Goal: Check status: Check status

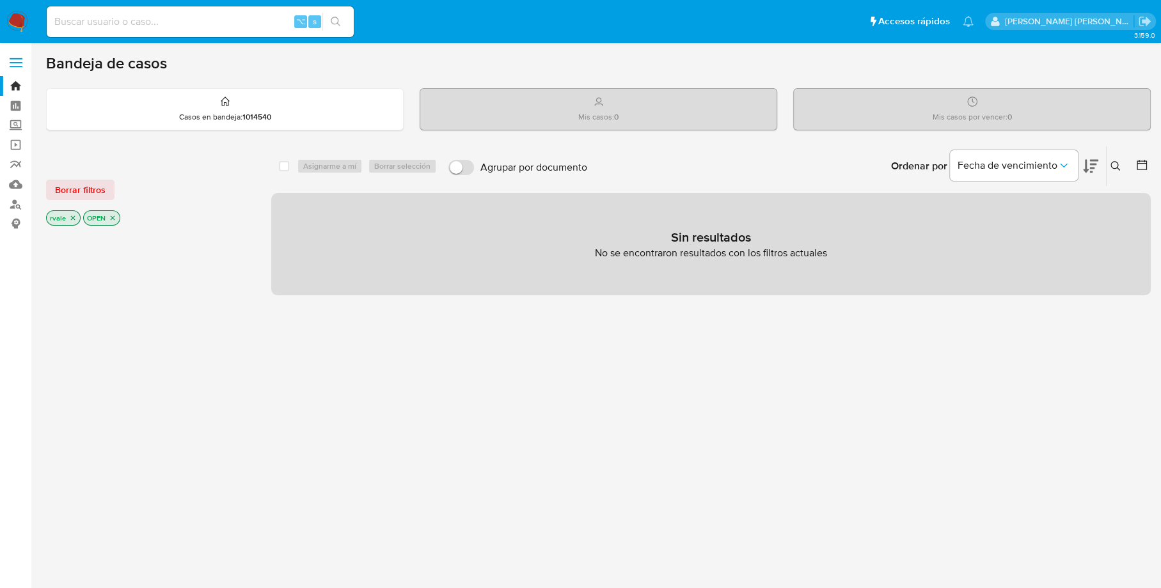
click at [192, 23] on input at bounding box center [200, 21] width 307 height 17
paste input "419189270"
type input "419189270"
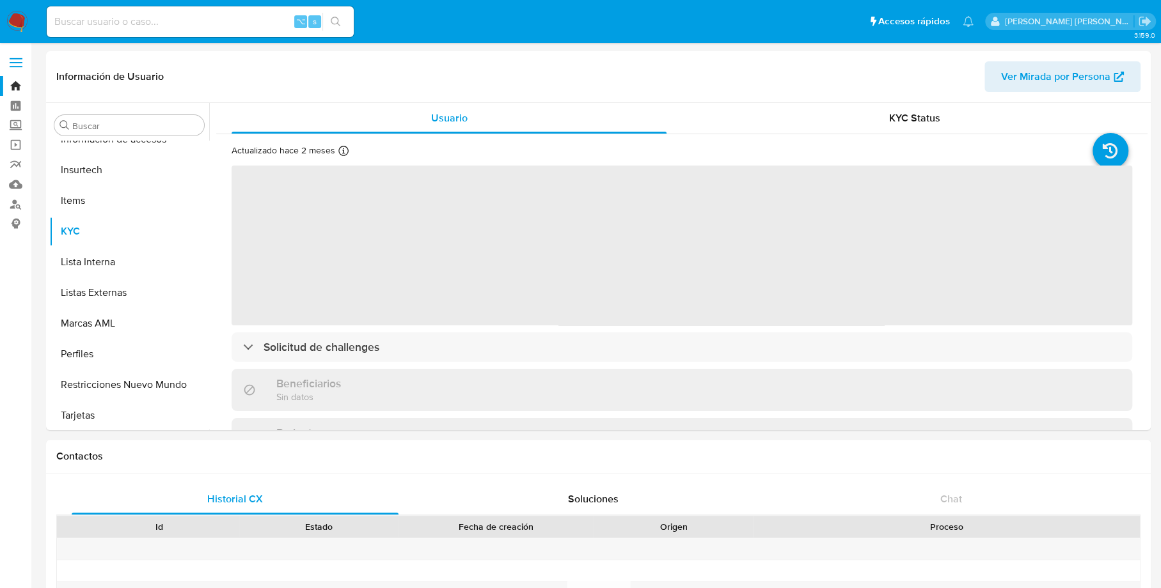
scroll to position [540, 0]
select select "10"
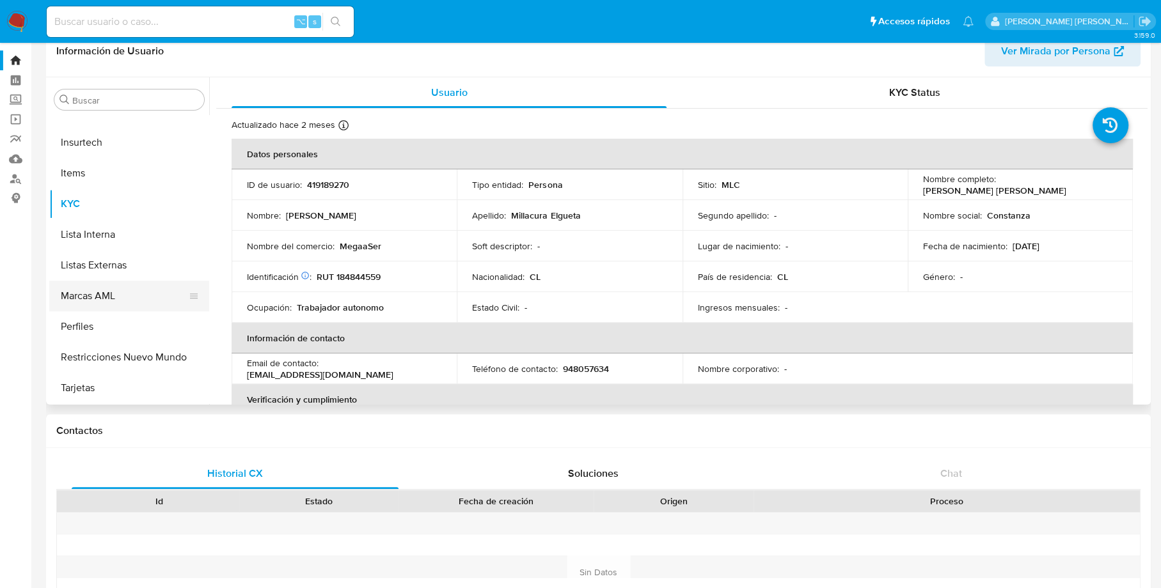
scroll to position [41, 0]
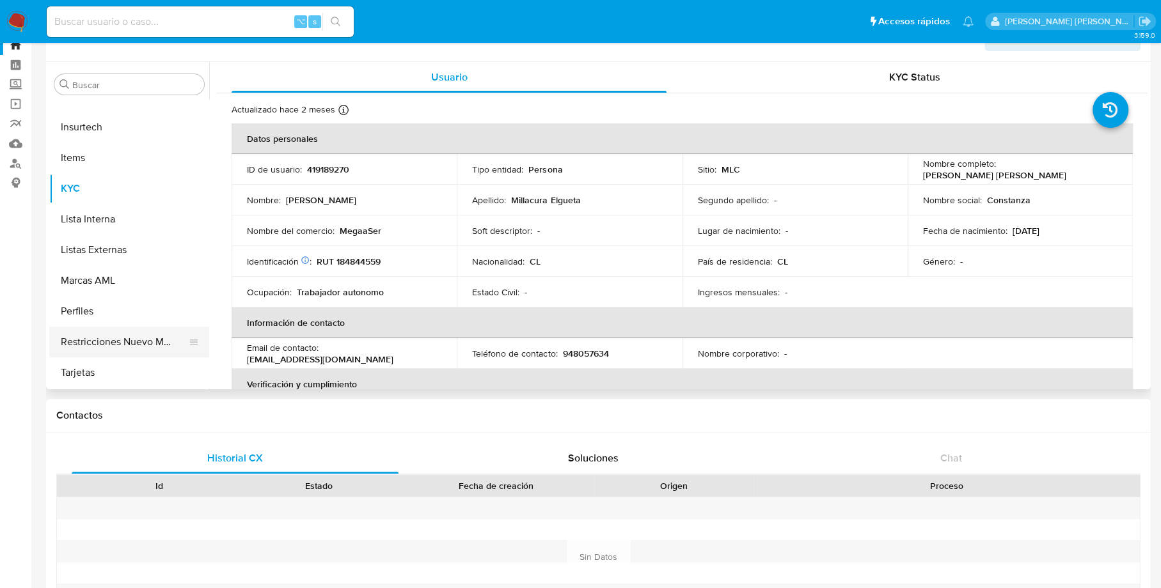
click at [122, 343] on button "Restricciones Nuevo Mundo" at bounding box center [124, 342] width 150 height 31
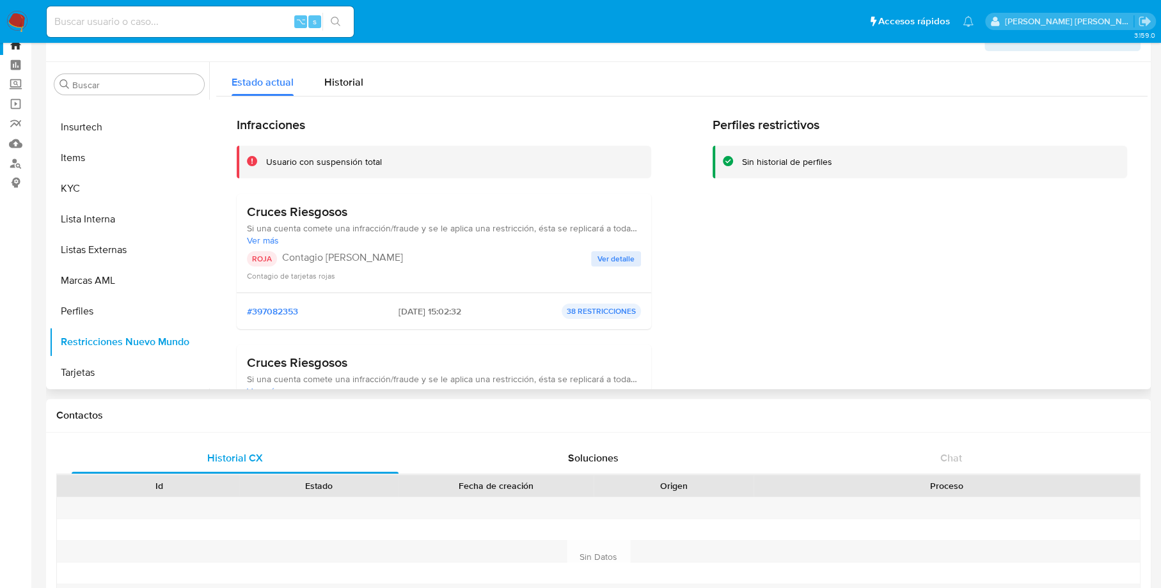
click at [616, 253] on span "Ver detalle" at bounding box center [615, 259] width 37 height 13
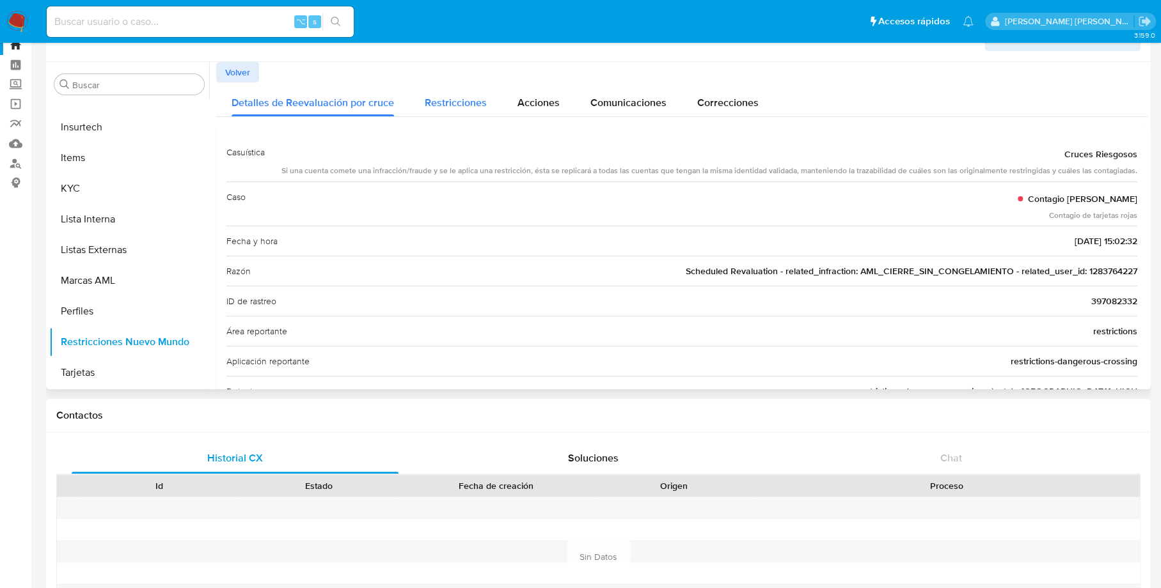
click at [479, 99] on span "Restricciones" at bounding box center [456, 102] width 62 height 15
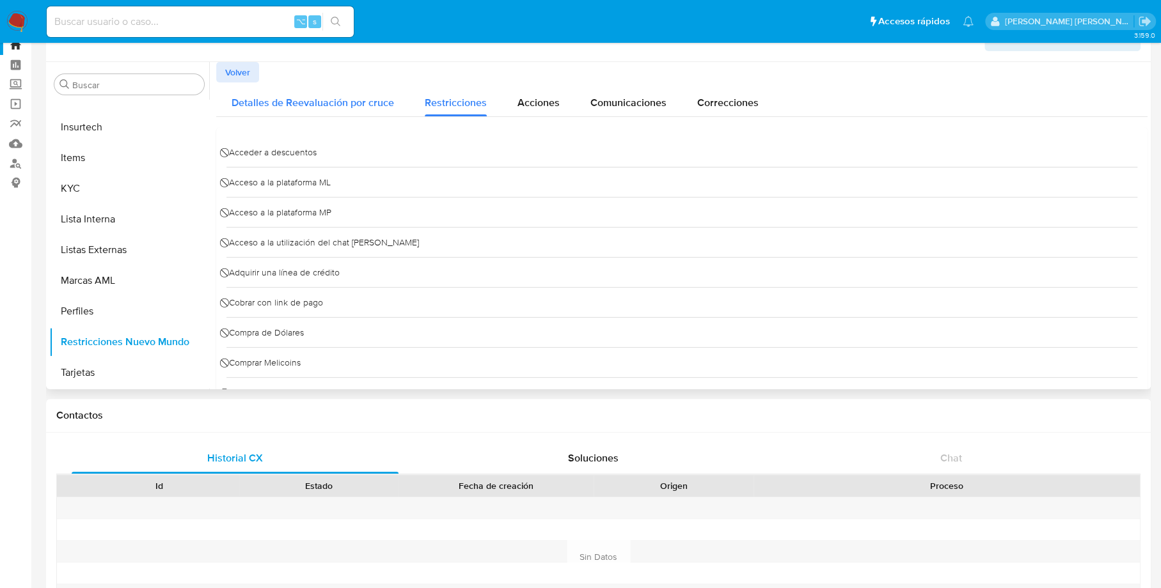
click at [360, 101] on span "Detalles de Reevaluación por cruce" at bounding box center [312, 102] width 162 height 15
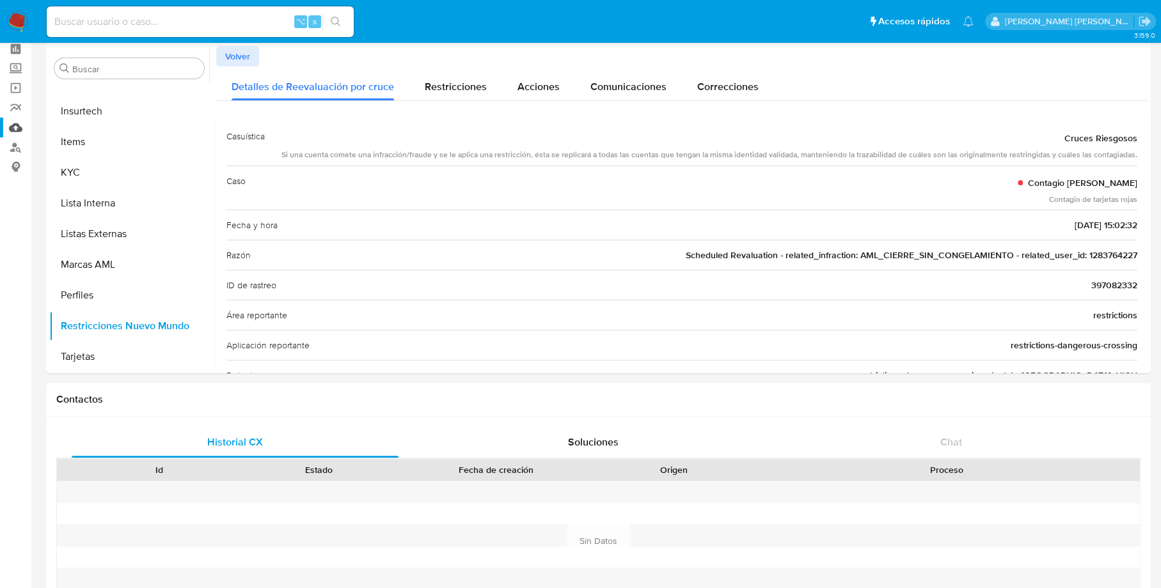
scroll to position [0, 0]
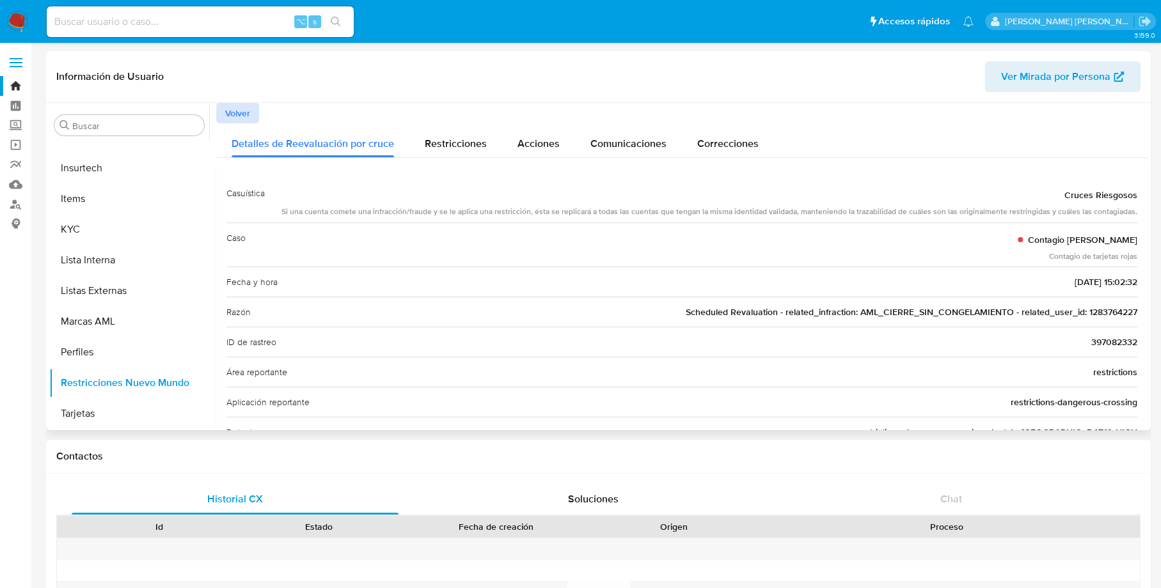
click at [247, 111] on span "Volver" at bounding box center [237, 113] width 25 height 18
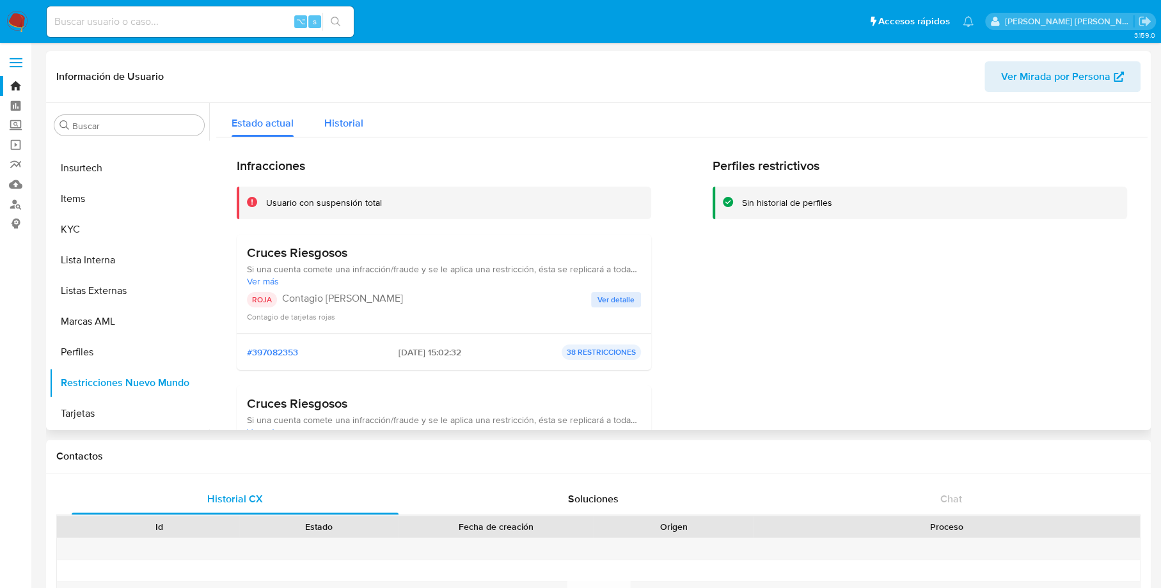
click at [345, 118] on span "Historial" at bounding box center [343, 123] width 39 height 15
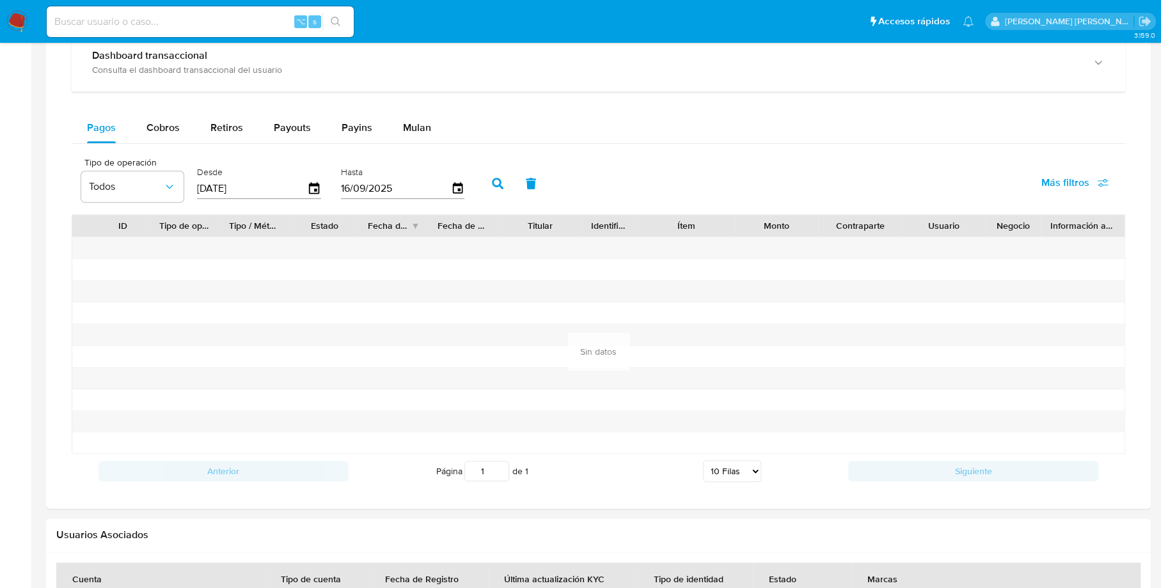
scroll to position [794, 0]
click at [322, 123] on button "Payouts" at bounding box center [292, 126] width 68 height 31
select select "10"
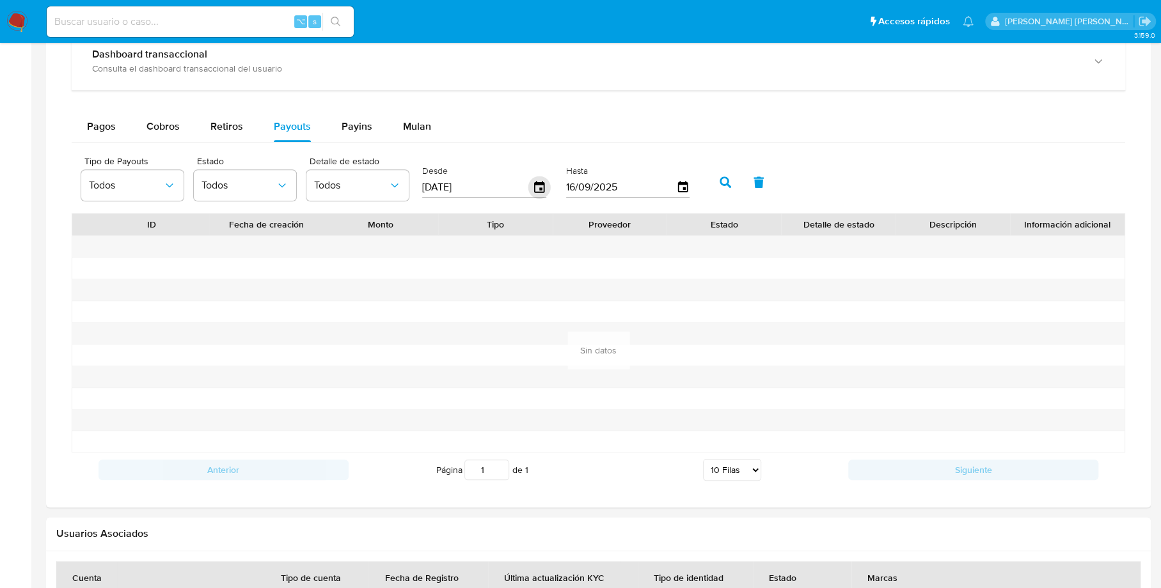
click at [534, 182] on icon "button" at bounding box center [539, 187] width 10 height 12
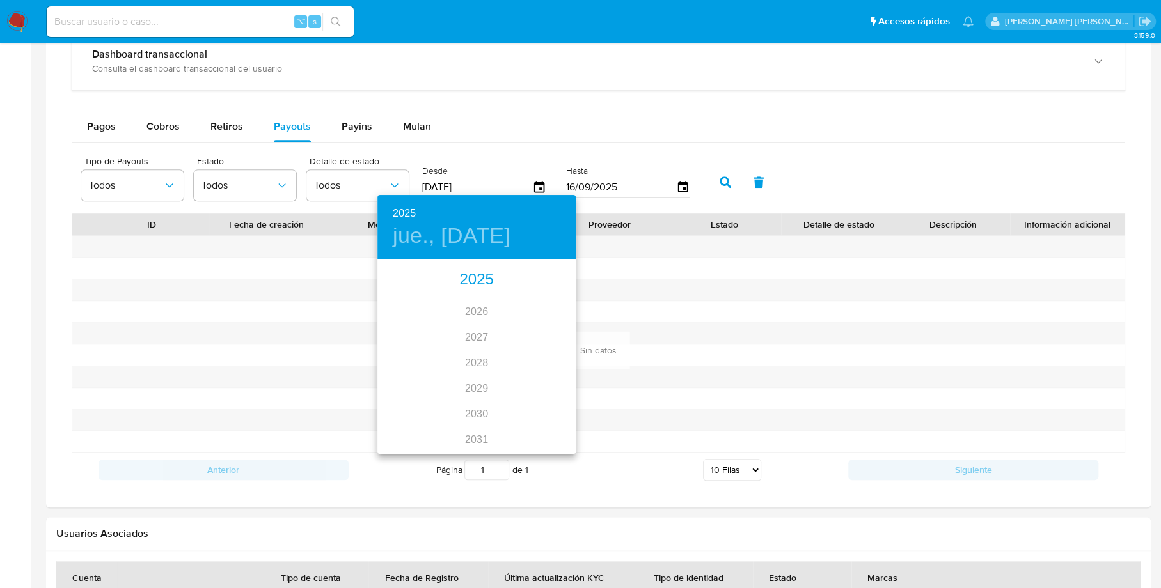
click at [478, 274] on div "2025" at bounding box center [476, 280] width 198 height 26
click at [448, 234] on h4 "jue., [DATE]" at bounding box center [452, 236] width 118 height 27
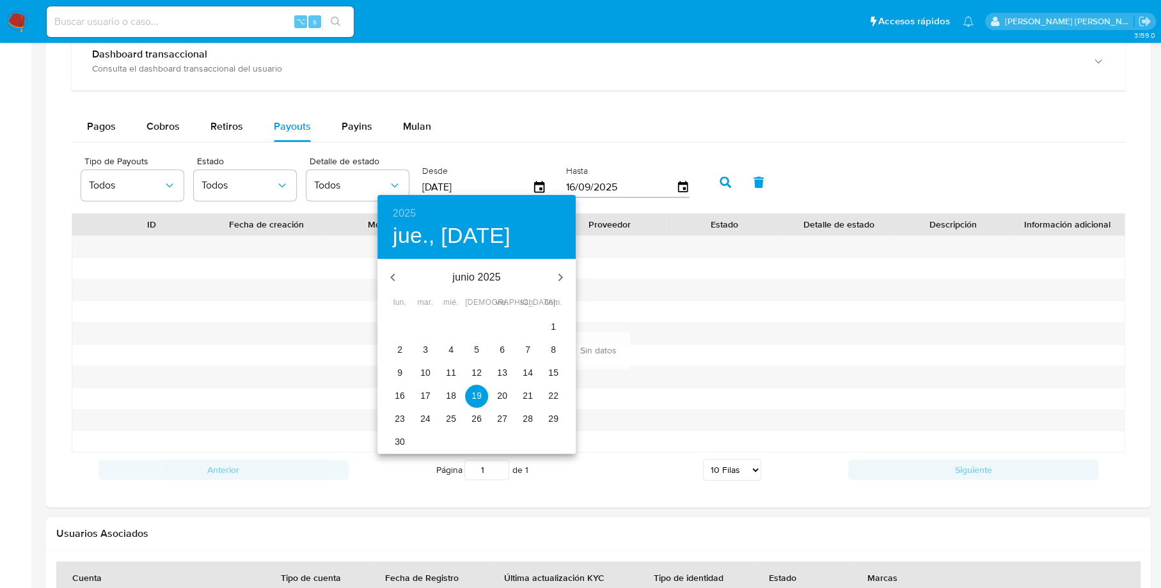
click at [400, 274] on icon "button" at bounding box center [392, 277] width 15 height 15
click at [400, 274] on div "marzo 2025" at bounding box center [476, 277] width 198 height 31
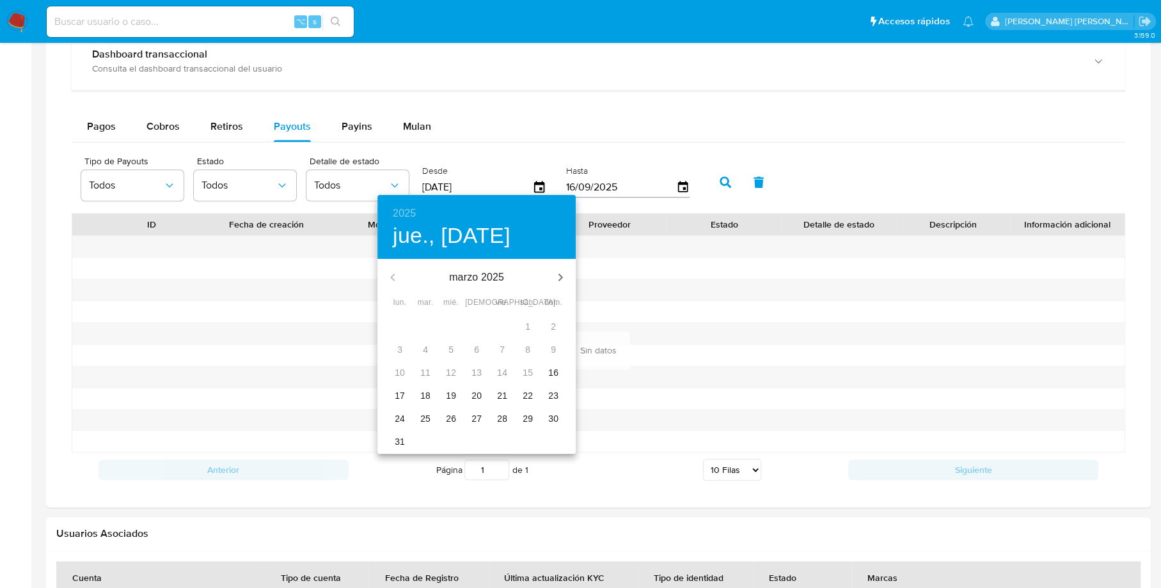
click at [561, 374] on span "16" at bounding box center [553, 372] width 23 height 13
type input "[DATE]"
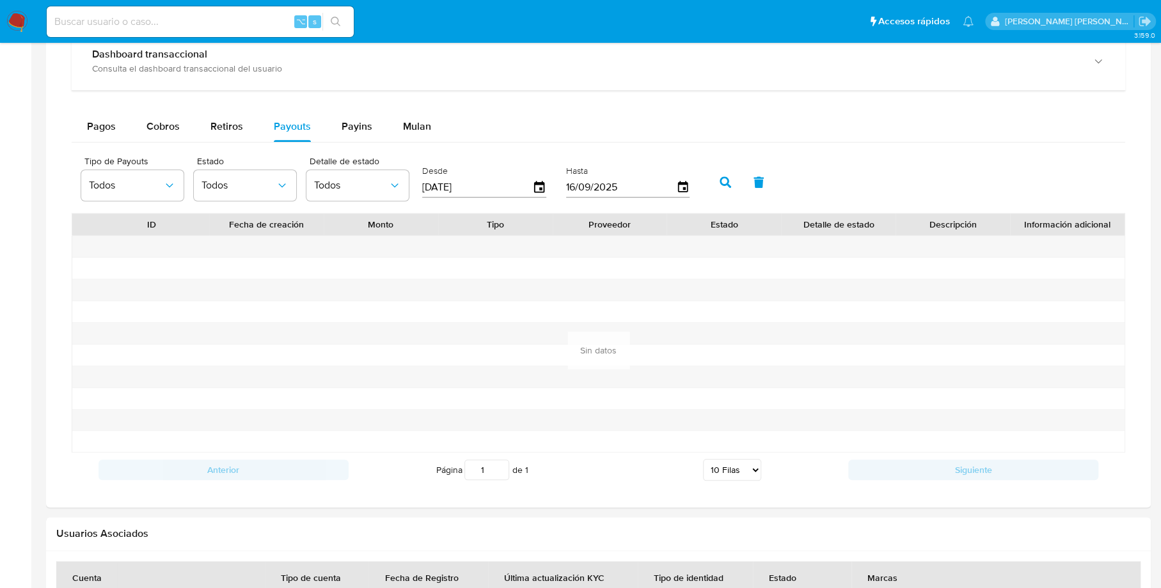
click at [719, 178] on icon "button" at bounding box center [725, 182] width 12 height 12
